Goal: Task Accomplishment & Management: Manage account settings

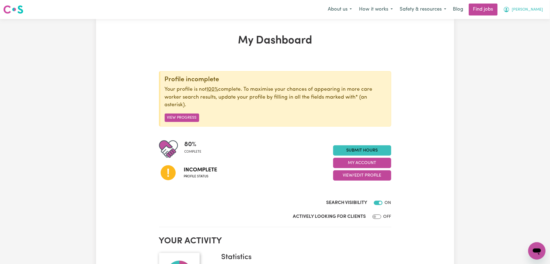
drag, startPoint x: 541, startPoint y: 8, endPoint x: 540, endPoint y: 14, distance: 6.4
click at [541, 8] on span "[PERSON_NAME]" at bounding box center [527, 10] width 31 height 6
click at [530, 41] on link "Logout" at bounding box center [524, 41] width 43 height 10
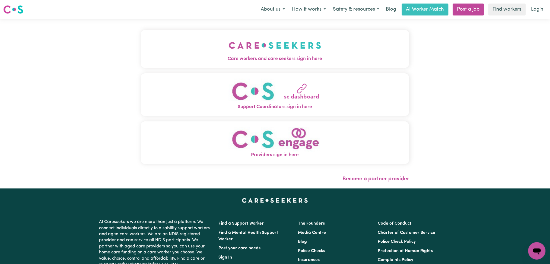
click at [276, 22] on div "Care workers and care seekers sign in here Support Coordinators sign in here Pr…" at bounding box center [274, 103] width 275 height 169
click at [229, 40] on img "Care workers and care seekers sign in here" at bounding box center [275, 45] width 92 height 20
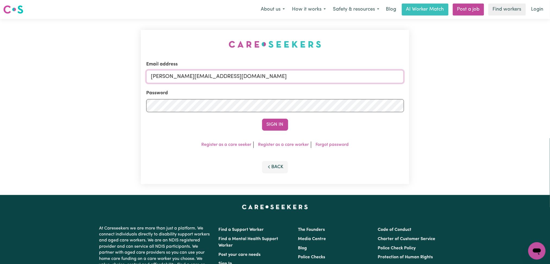
click at [255, 78] on input "[PERSON_NAME][EMAIL_ADDRESS][DOMAIN_NAME]" at bounding box center [275, 76] width 258 height 13
drag, startPoint x: 179, startPoint y: 76, endPoint x: 294, endPoint y: 78, distance: 115.2
click at [294, 77] on input "Superuser~[EMAIL_ADDRESS][DOMAIN_NAME]" at bounding box center [275, 76] width 258 height 13
type input "Superuser~[EMAIL_ADDRESS][DOMAIN_NAME]"
click at [268, 127] on button "Sign In" at bounding box center [275, 124] width 26 height 12
